Goal: Task Accomplishment & Management: Use online tool/utility

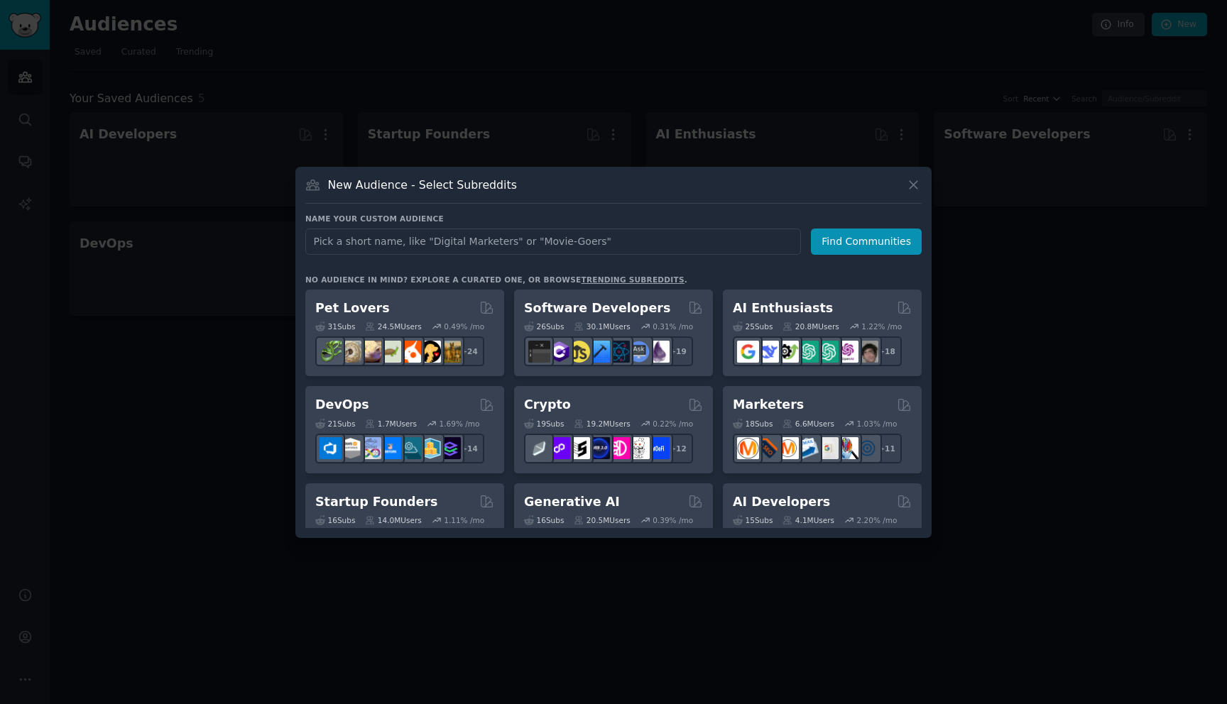
click at [901, 182] on div "New Audience - Select Subreddits" at bounding box center [613, 190] width 616 height 27
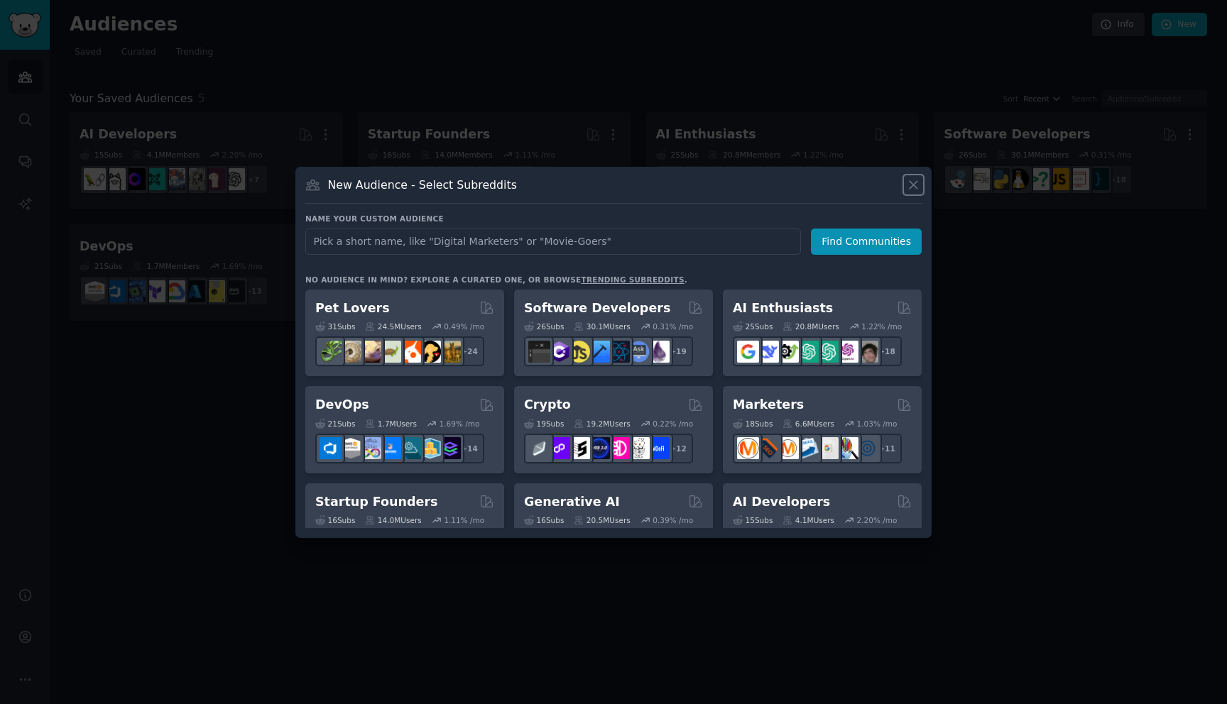
click at [915, 177] on icon at bounding box center [913, 184] width 15 height 15
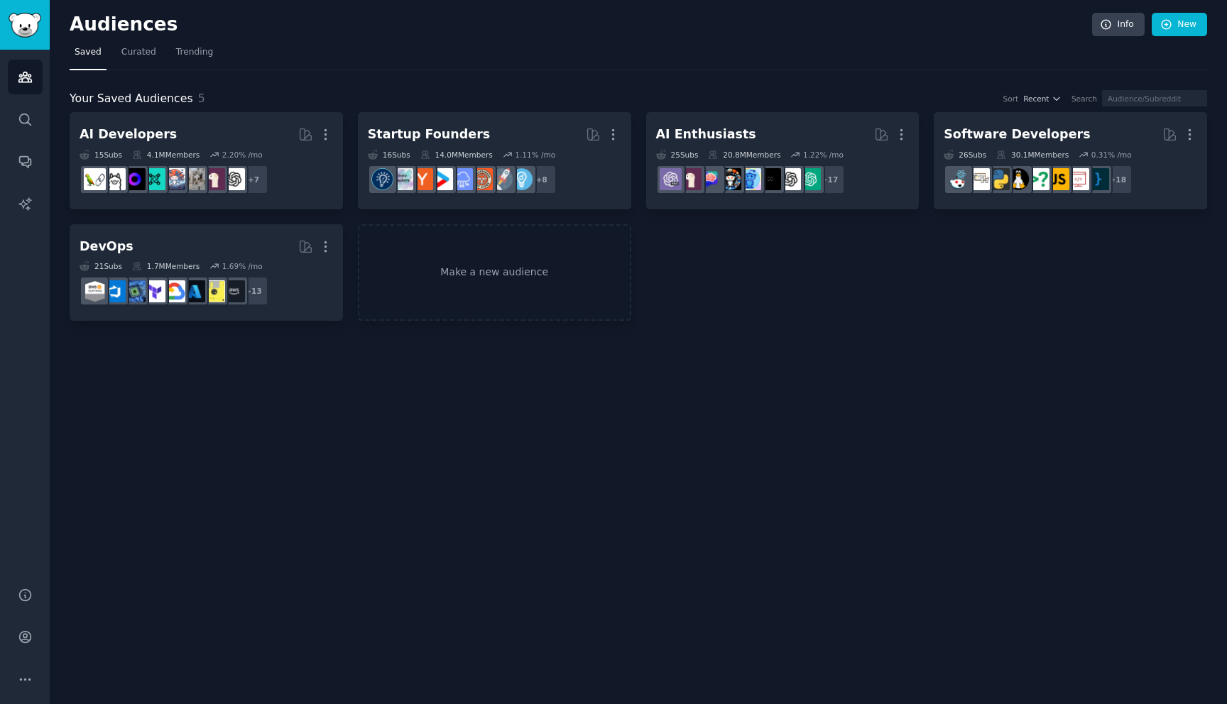
click at [718, 622] on div "Audiences Info New Saved Curated Trending Your Saved Audiences 5 Sort Recent Se…" at bounding box center [638, 352] width 1177 height 704
click at [483, 276] on link "Make a new audience" at bounding box center [494, 272] width 273 height 97
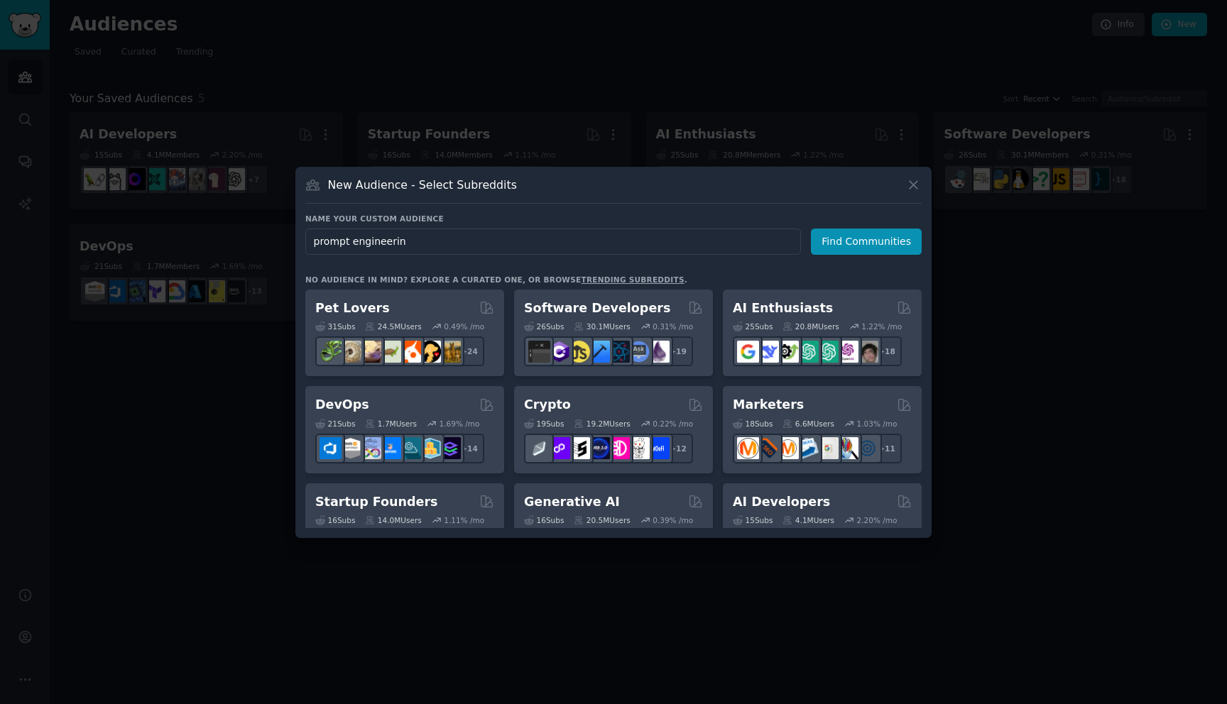
type input "prompt engineering"
click button "Find Communities" at bounding box center [866, 242] width 111 height 26
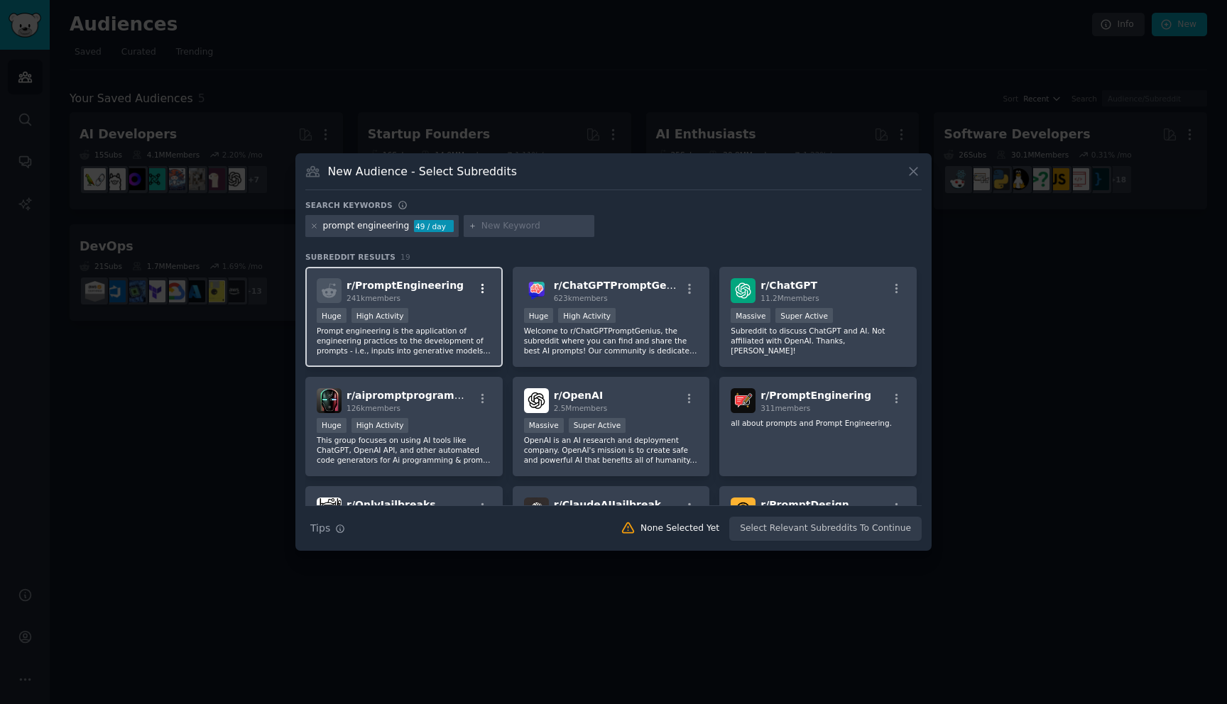
click at [483, 283] on icon "button" at bounding box center [482, 289] width 13 height 13
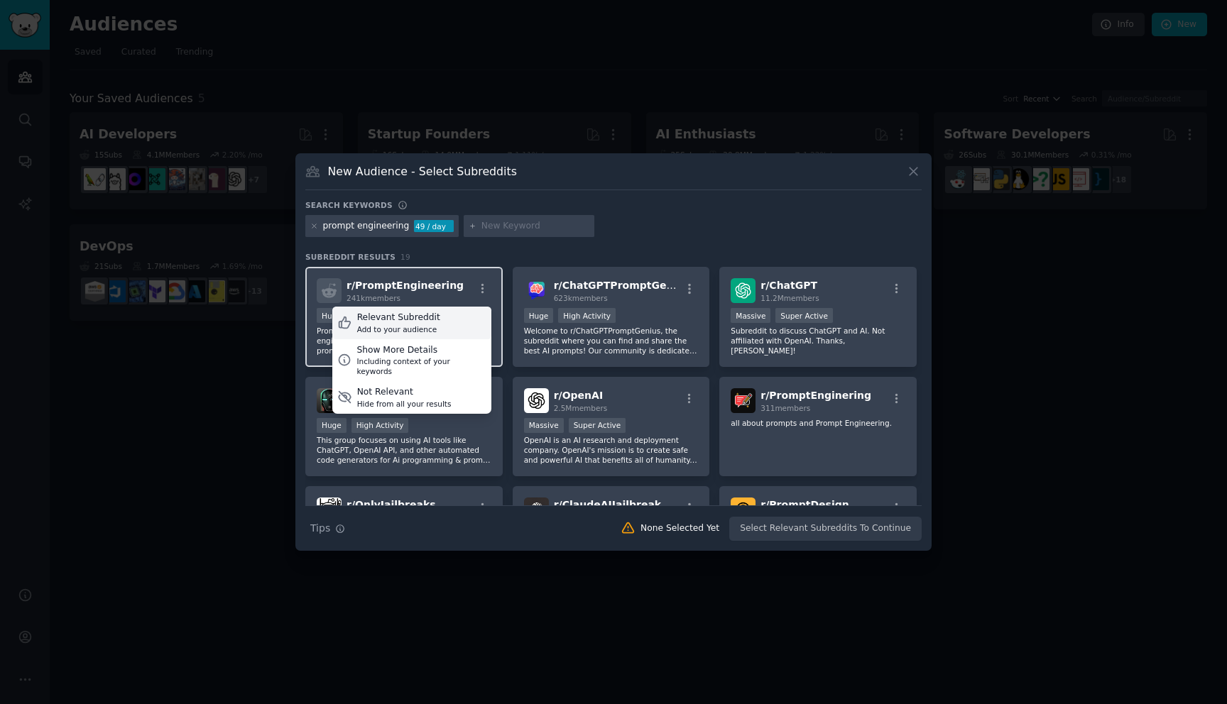
click at [445, 312] on div "Relevant Subreddit Add to your audience" at bounding box center [411, 323] width 159 height 33
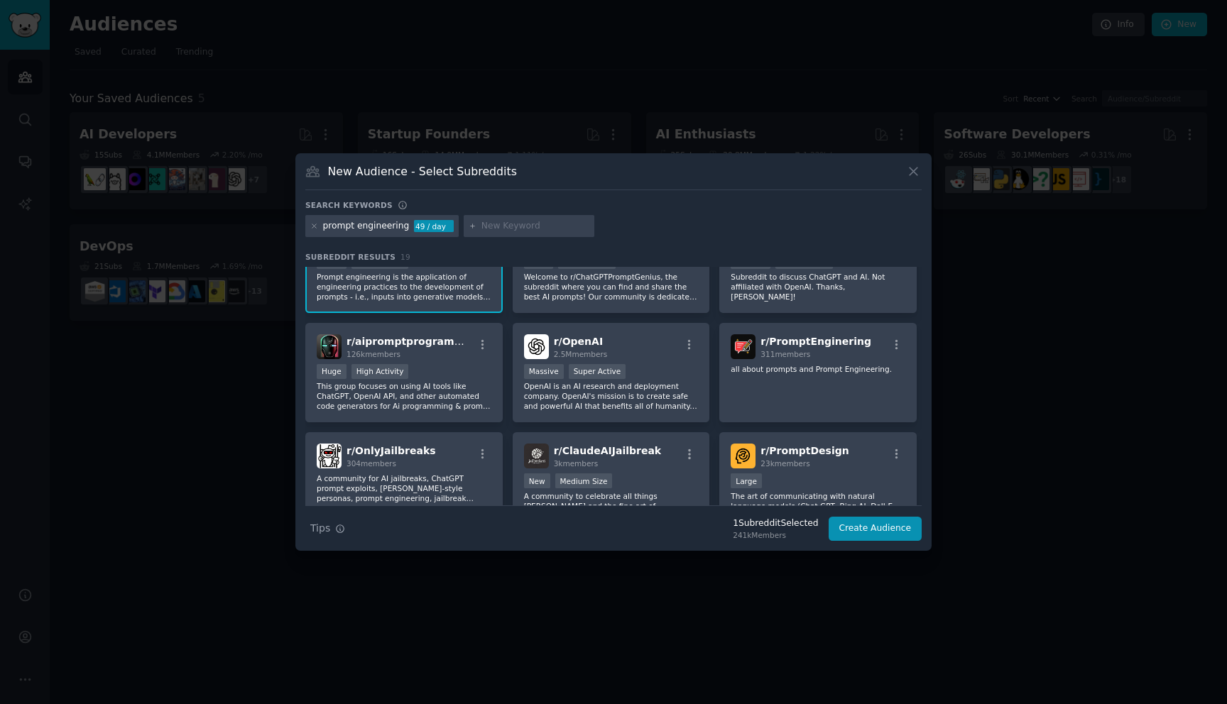
scroll to position [56, 0]
click at [483, 339] on icon "button" at bounding box center [482, 342] width 13 height 13
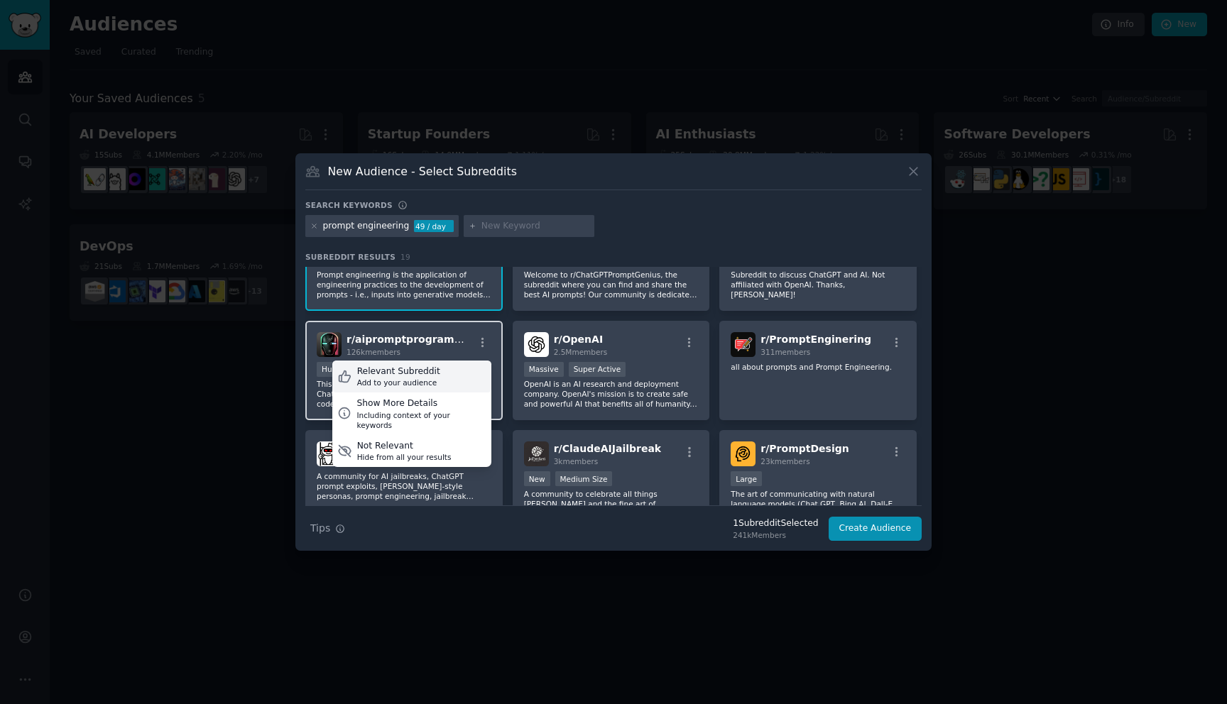
click at [457, 369] on div "Relevant Subreddit Add to your audience" at bounding box center [411, 377] width 159 height 33
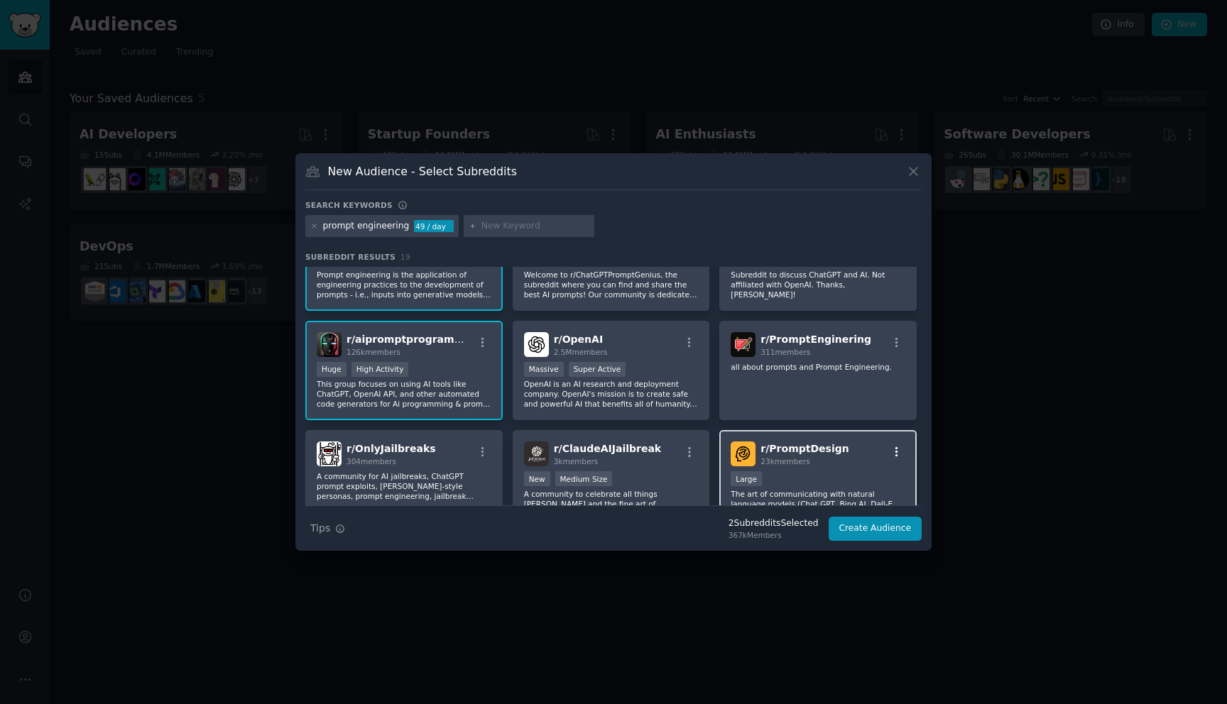
click at [890, 447] on icon "button" at bounding box center [896, 452] width 13 height 13
click at [815, 479] on div "Relevant Subreddit" at bounding box center [812, 481] width 83 height 13
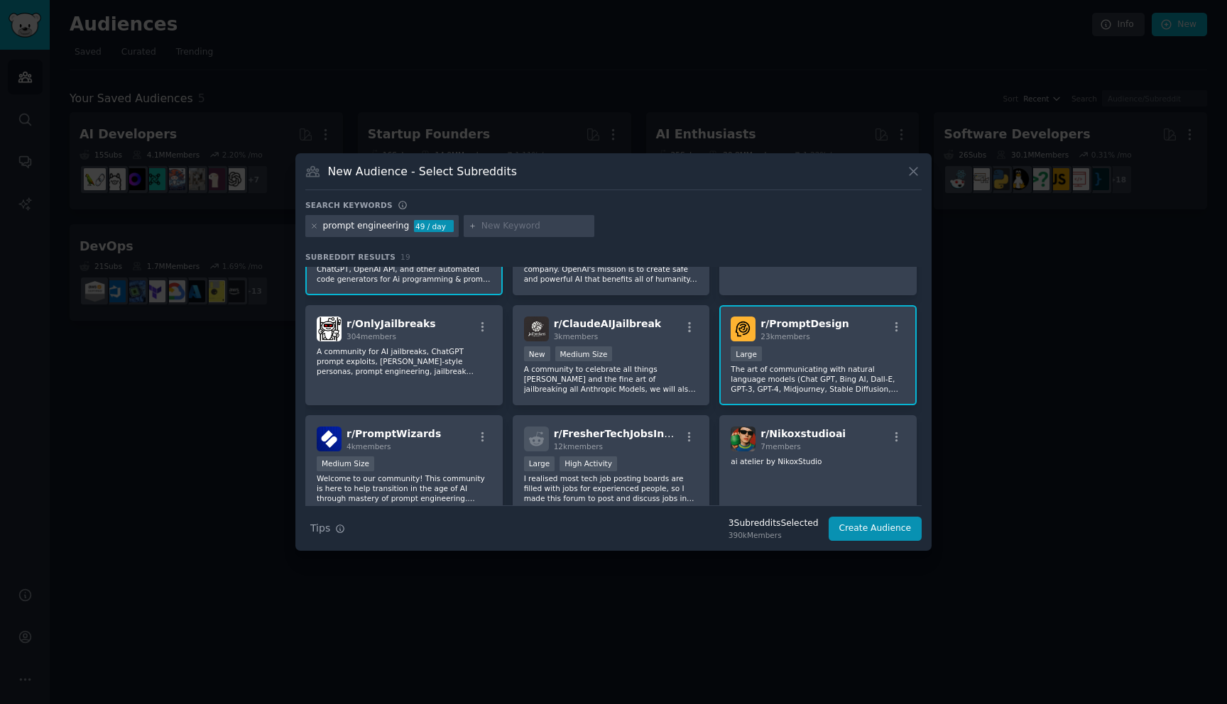
scroll to position [177, 0]
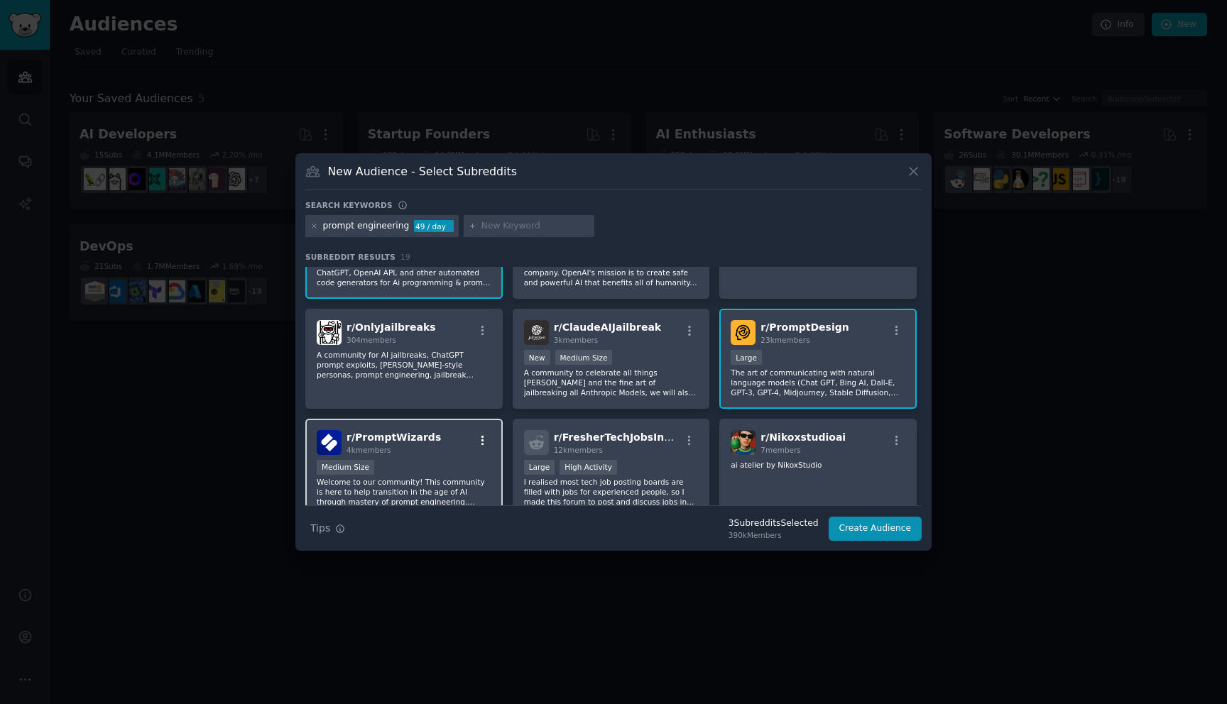
click at [474, 443] on button "button" at bounding box center [482, 440] width 18 height 13
click at [443, 471] on div "Relevant Subreddit Add to your audience" at bounding box center [411, 475] width 159 height 33
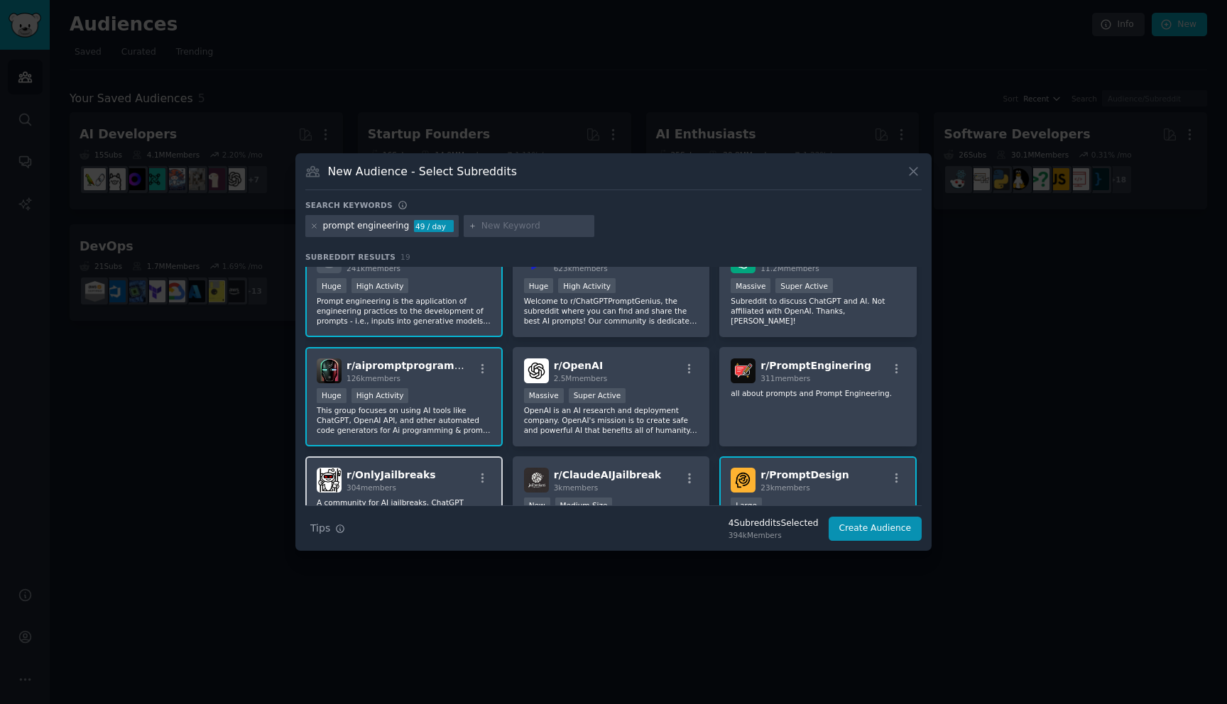
scroll to position [0, 0]
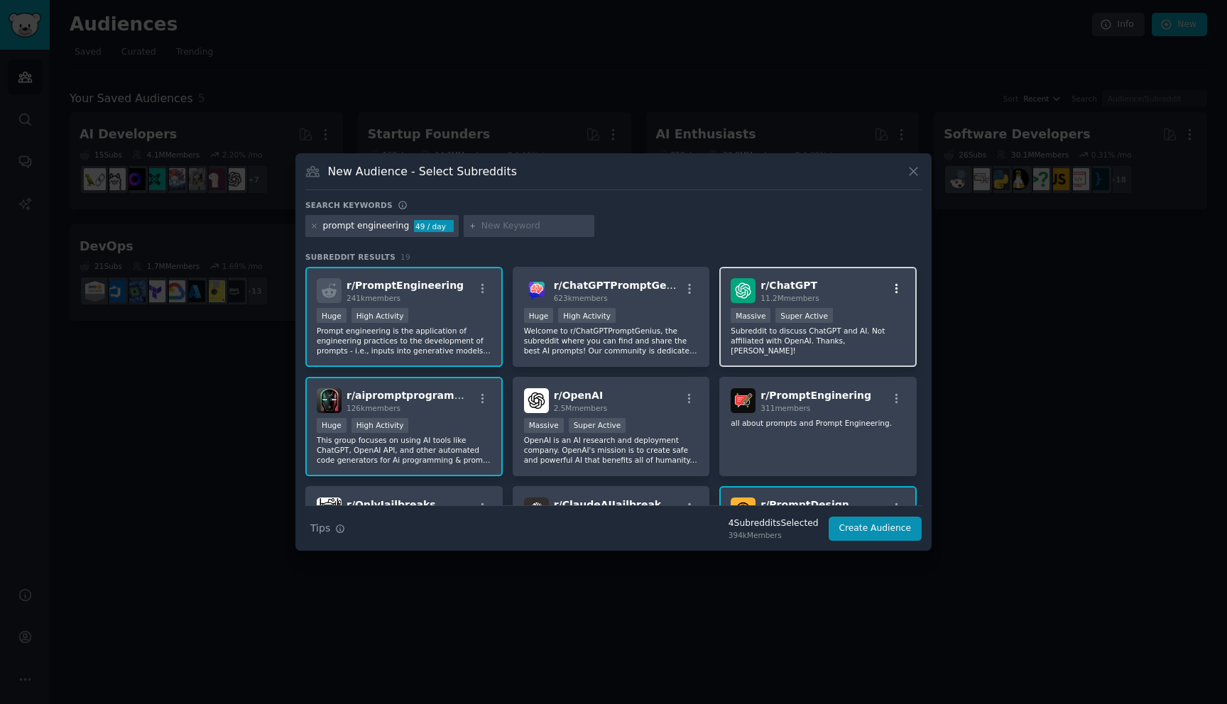
click at [890, 293] on icon "button" at bounding box center [896, 289] width 13 height 13
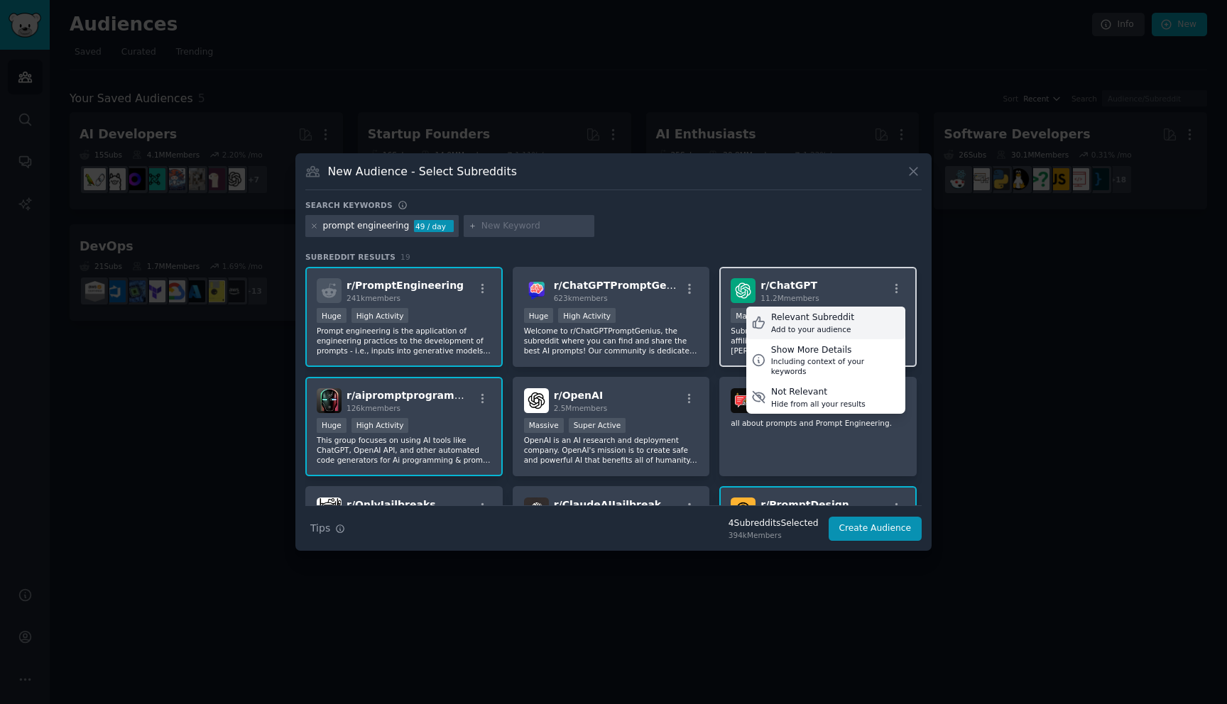
click at [839, 319] on div "Relevant Subreddit" at bounding box center [812, 318] width 83 height 13
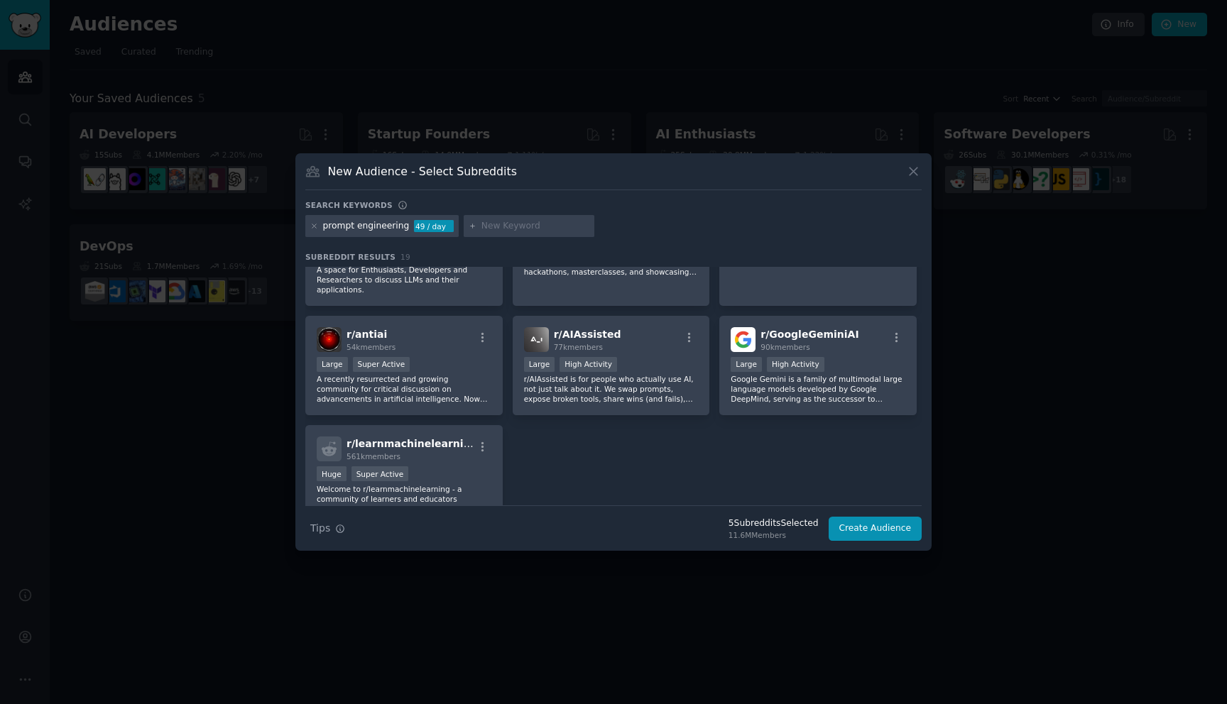
scroll to position [569, 0]
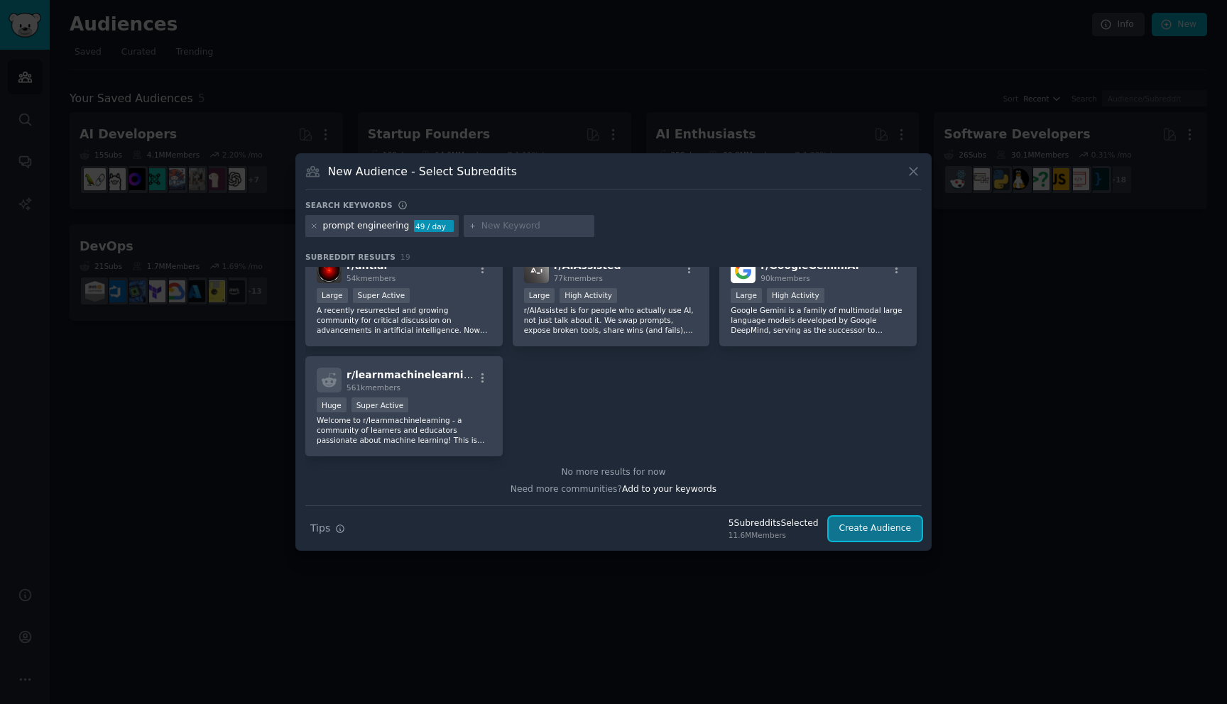
click at [871, 525] on button "Create Audience" at bounding box center [875, 529] width 94 height 24
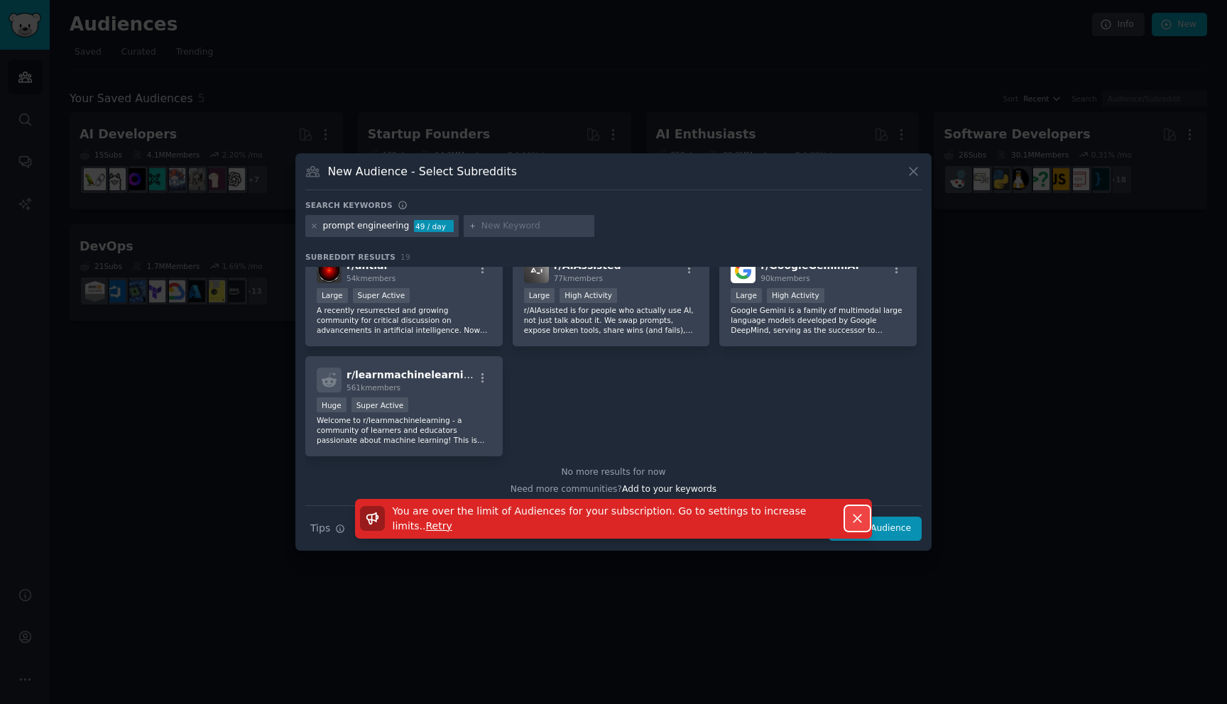
click at [855, 513] on icon "button" at bounding box center [857, 518] width 15 height 15
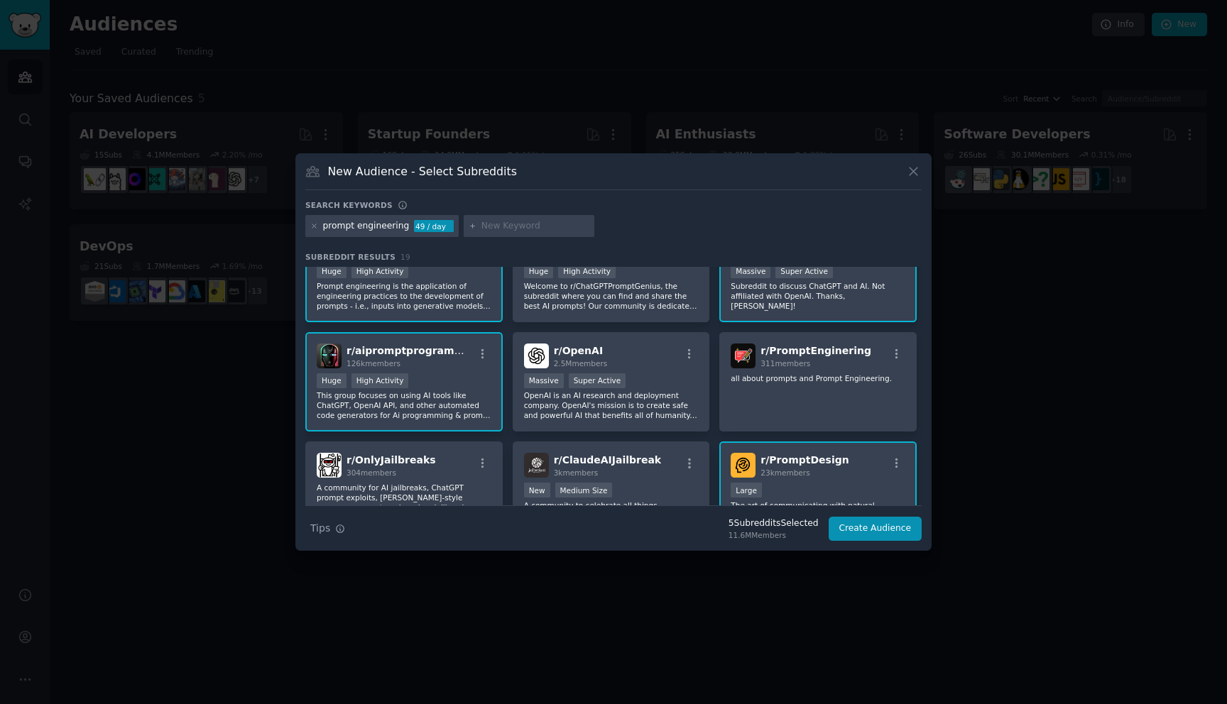
scroll to position [0, 0]
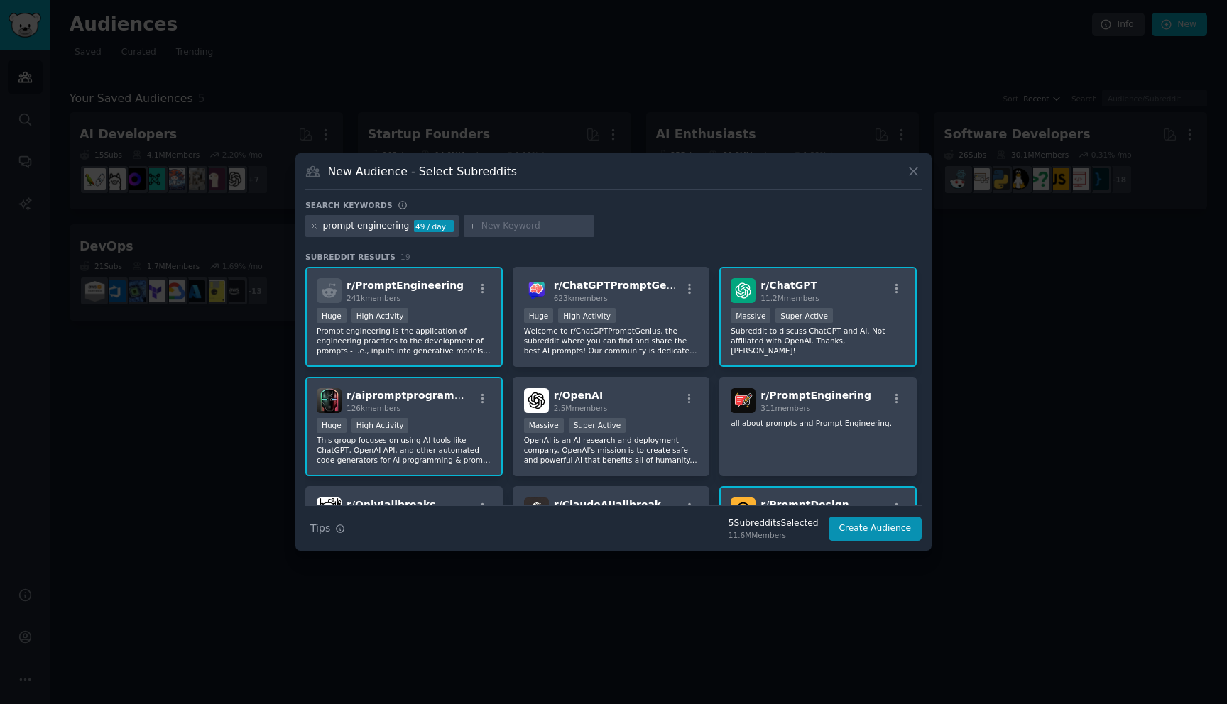
click at [774, 284] on span "r/ ChatGPT" at bounding box center [788, 285] width 57 height 11
click at [769, 283] on span "r/ ChatGPT" at bounding box center [788, 285] width 57 height 11
click at [890, 285] on icon "button" at bounding box center [896, 289] width 13 height 13
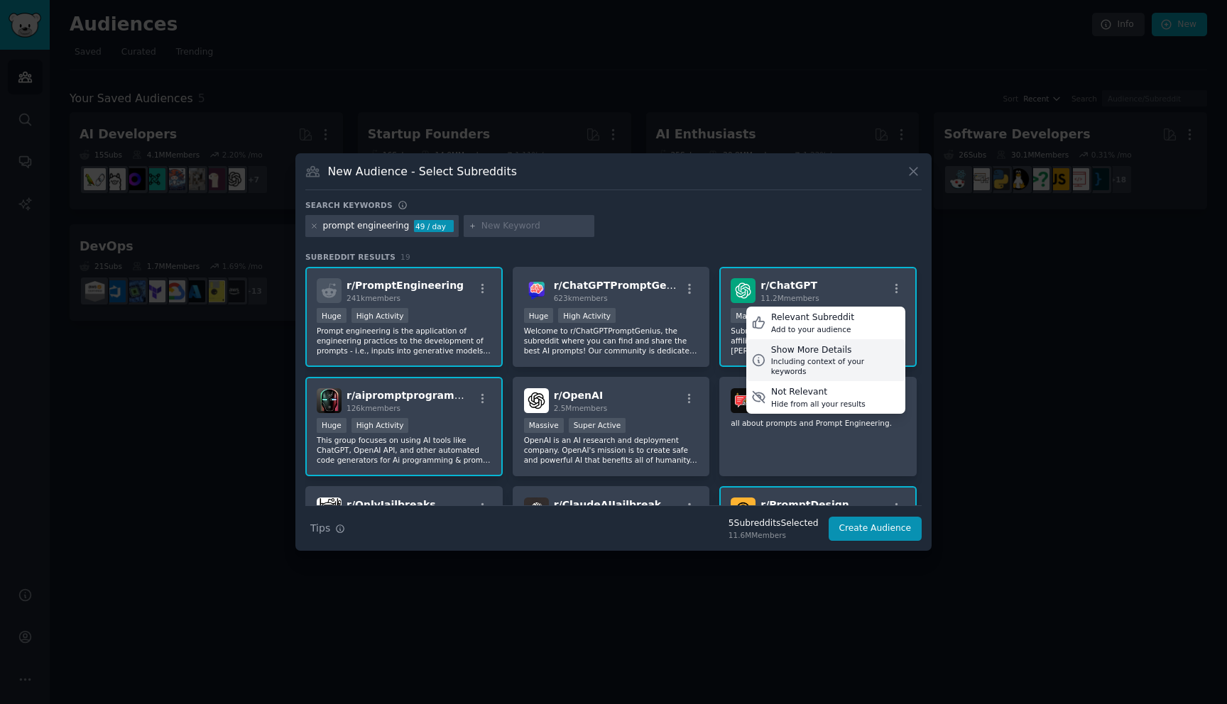
click at [811, 354] on div "Show More Details" at bounding box center [835, 350] width 129 height 13
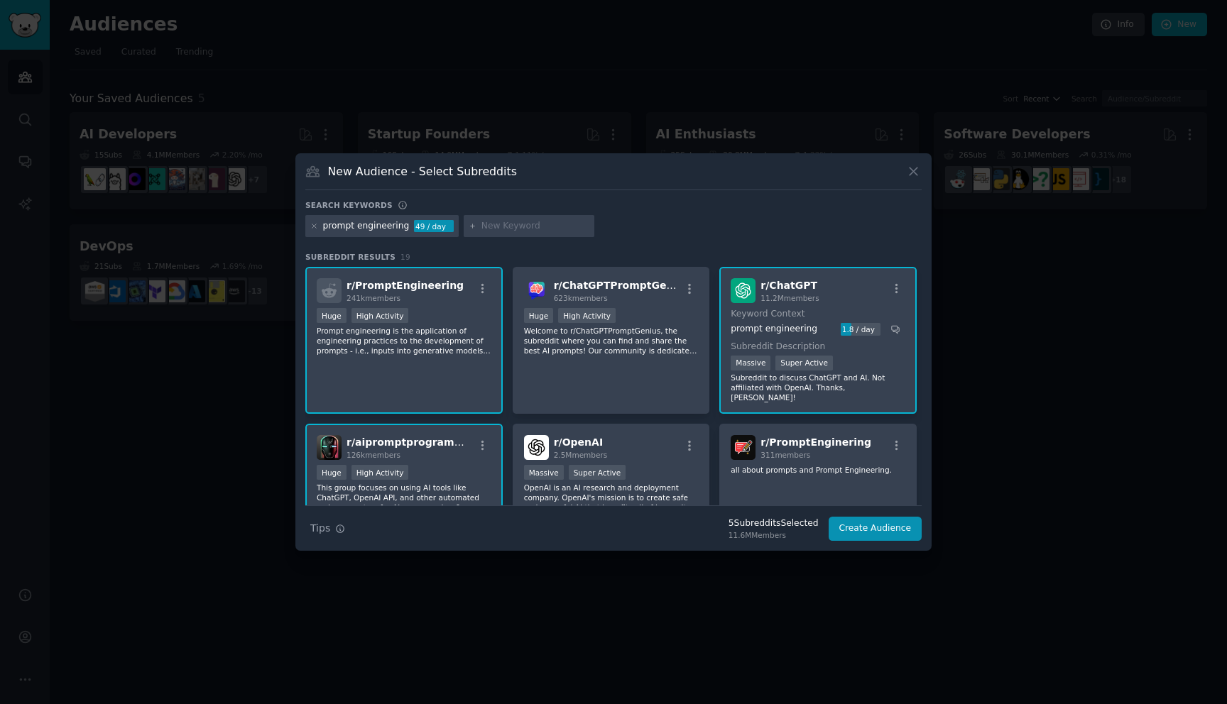
click at [853, 329] on div "1.8 / day" at bounding box center [861, 329] width 40 height 13
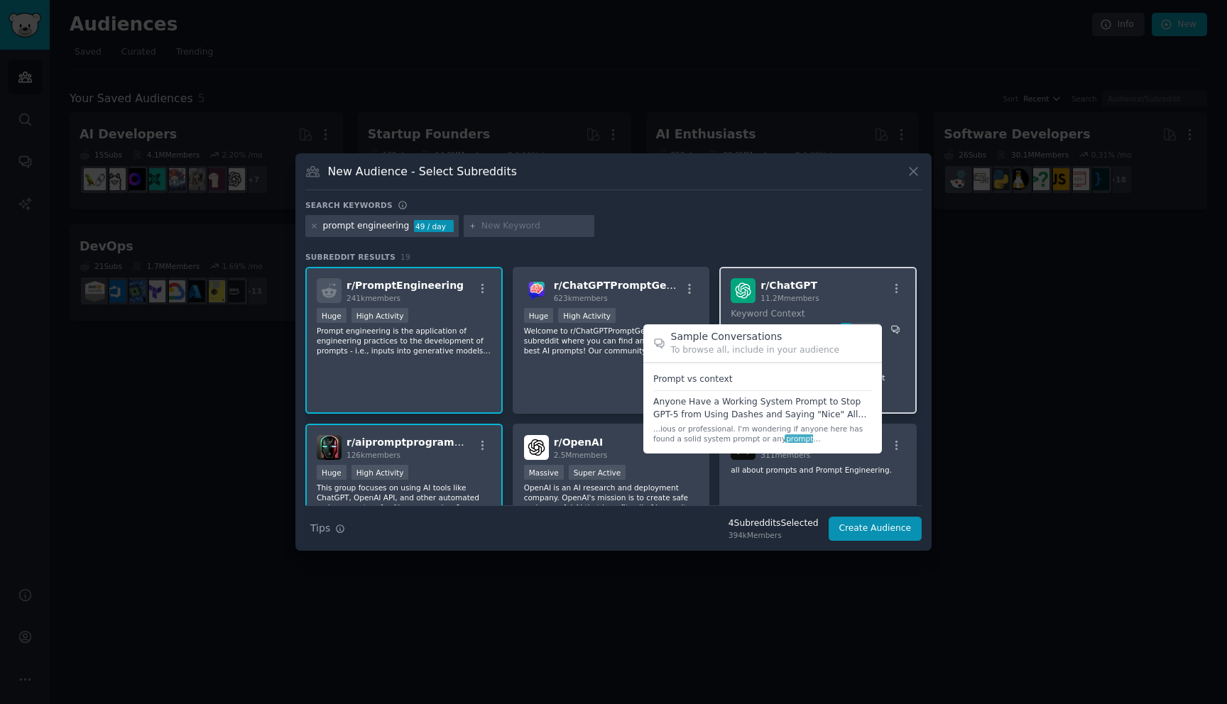
click at [892, 331] on icon at bounding box center [896, 330] width 8 height 8
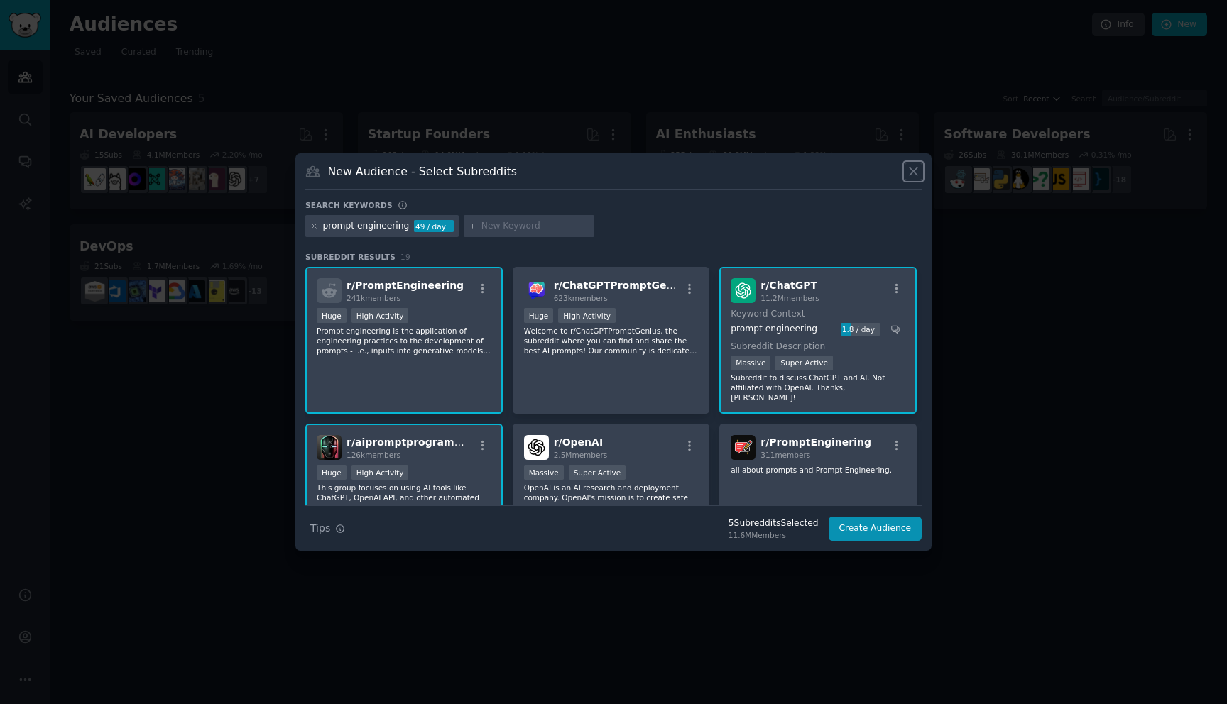
click at [909, 177] on icon at bounding box center [913, 171] width 15 height 15
